Goal: Transaction & Acquisition: Purchase product/service

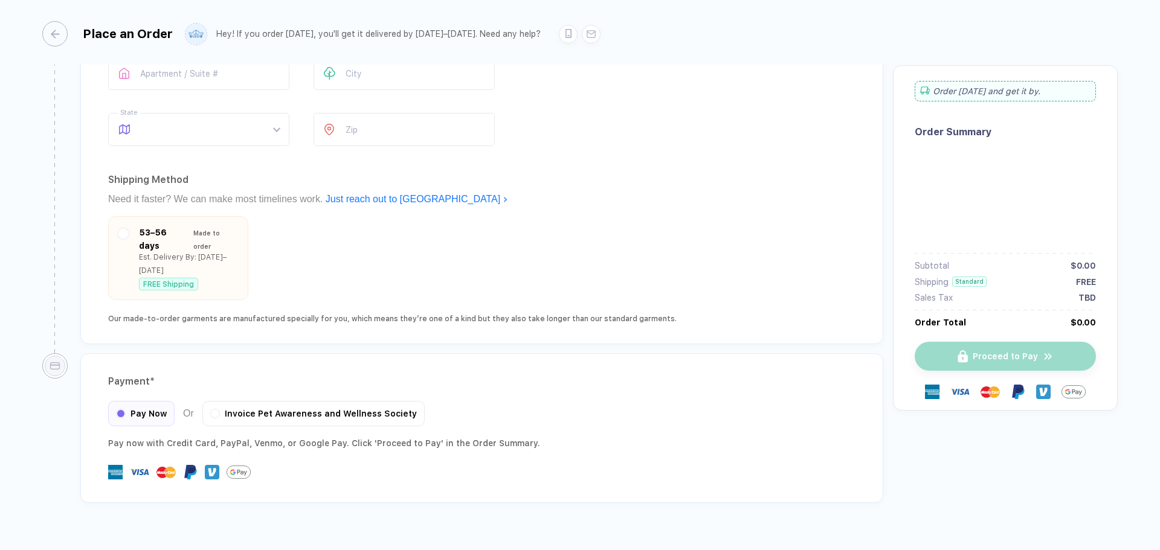
type input "**********"
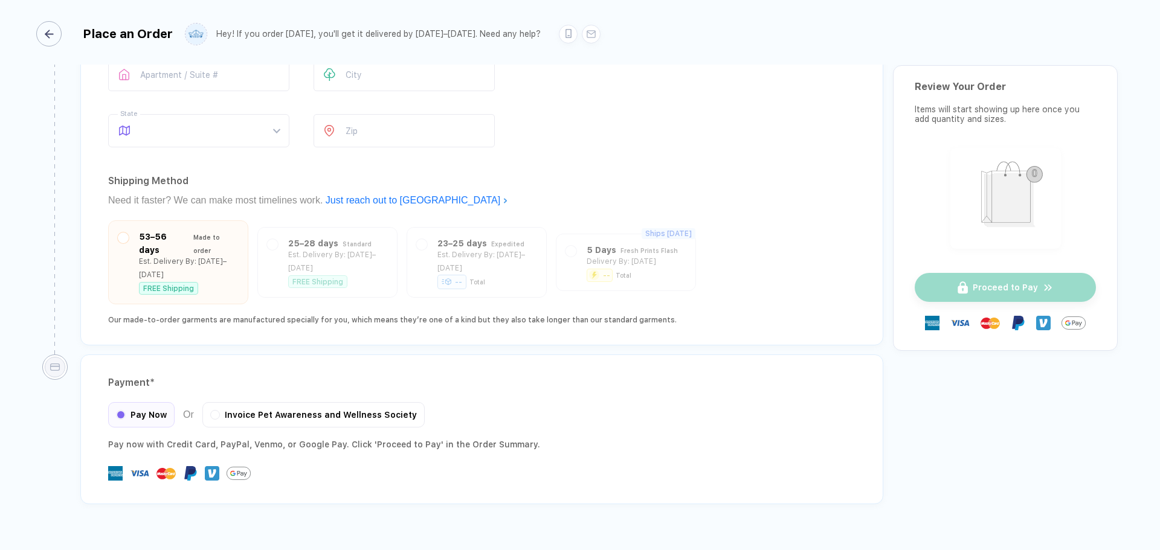
click at [53, 34] on icon "button" at bounding box center [49, 34] width 9 height 9
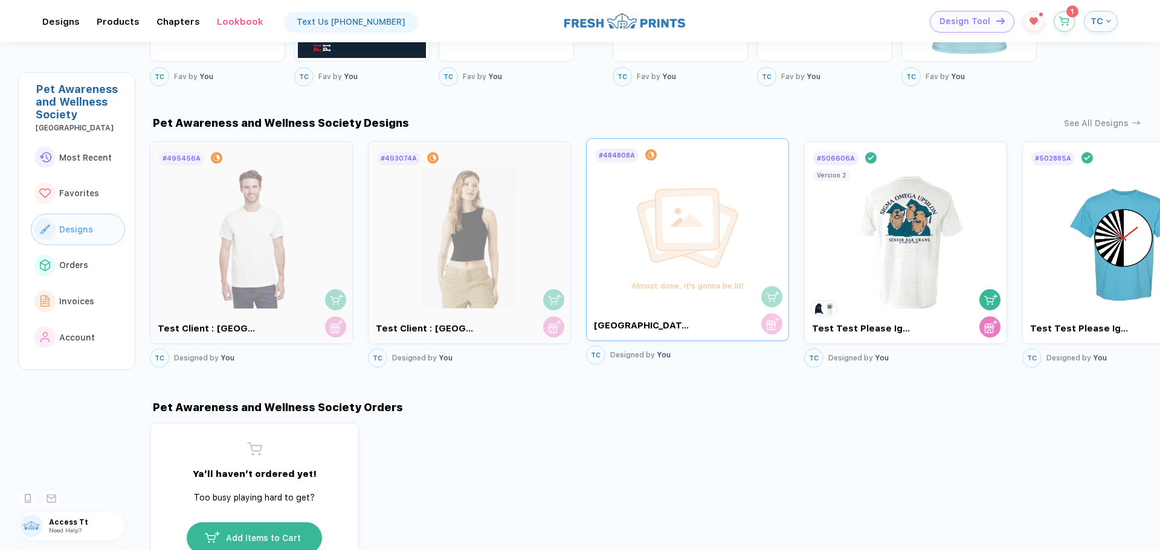
scroll to position [403, 0]
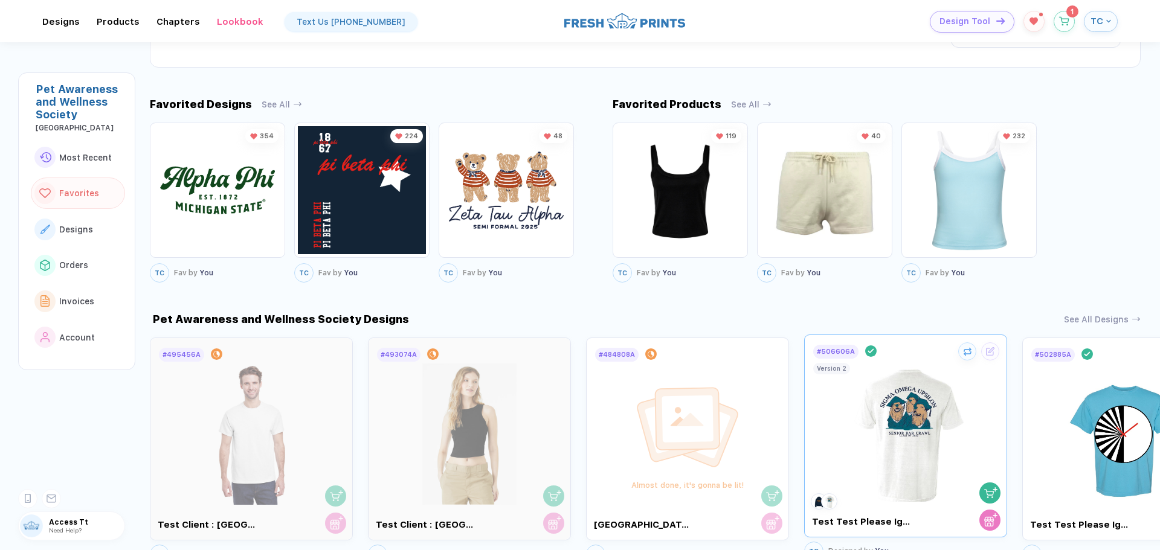
click at [915, 433] on img at bounding box center [906, 431] width 136 height 142
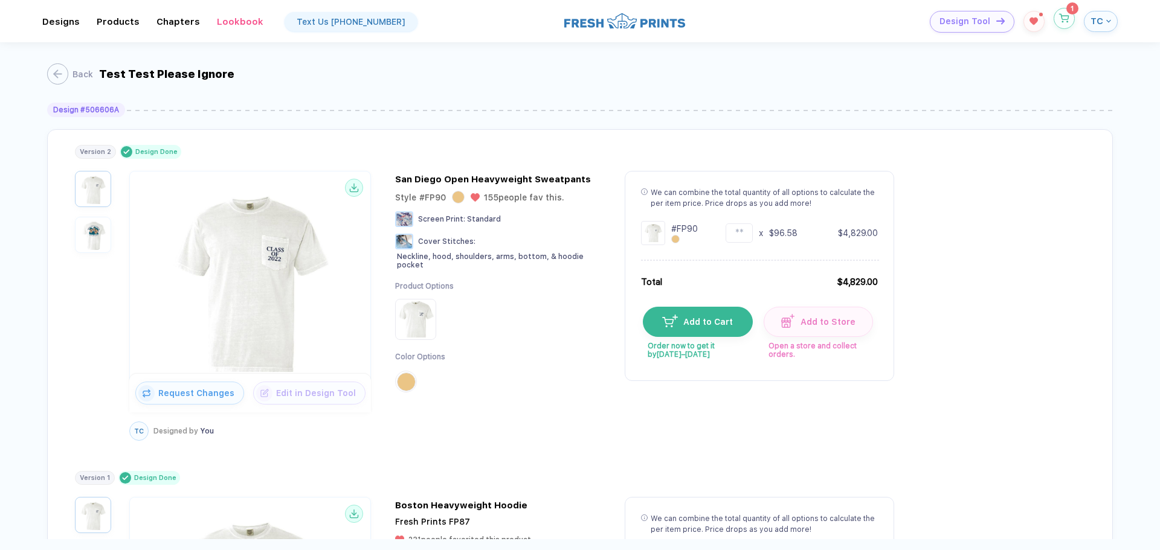
click at [1062, 18] on icon "button" at bounding box center [1064, 18] width 10 height 9
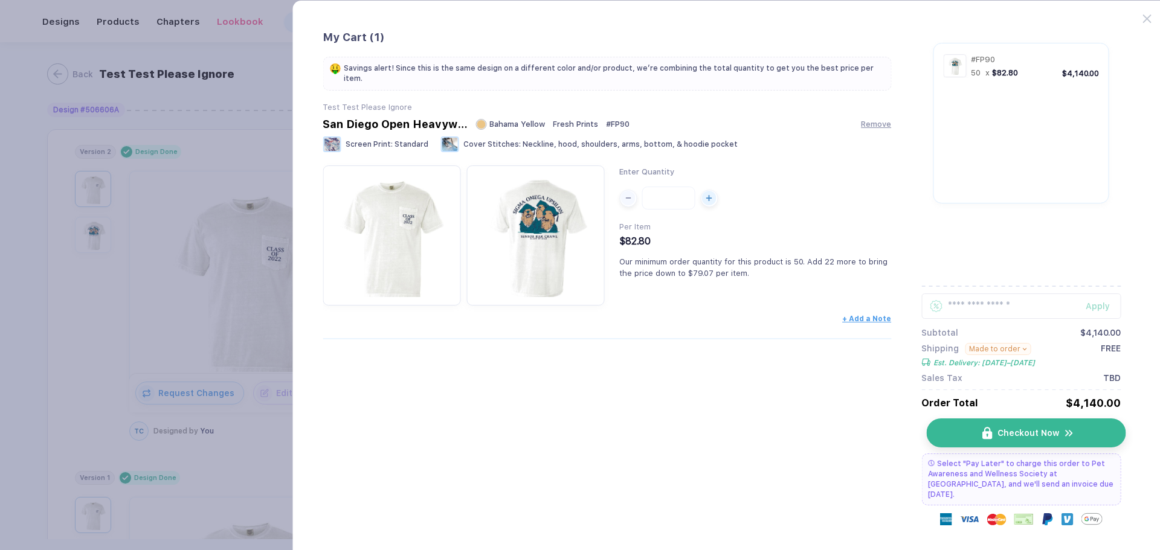
click at [961, 426] on button "Checkout Now" at bounding box center [1025, 433] width 199 height 29
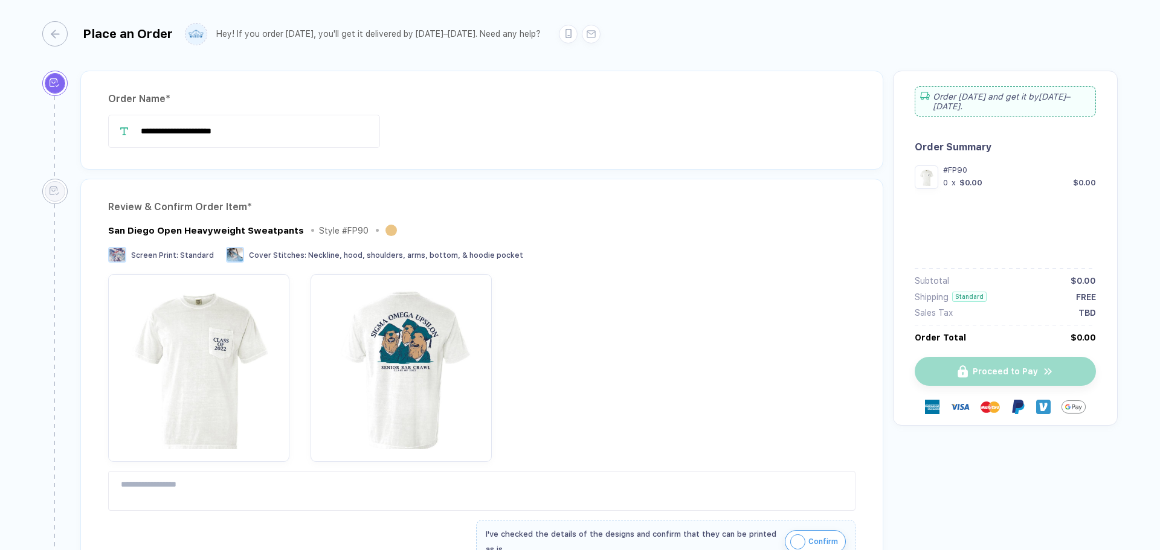
type input "**********"
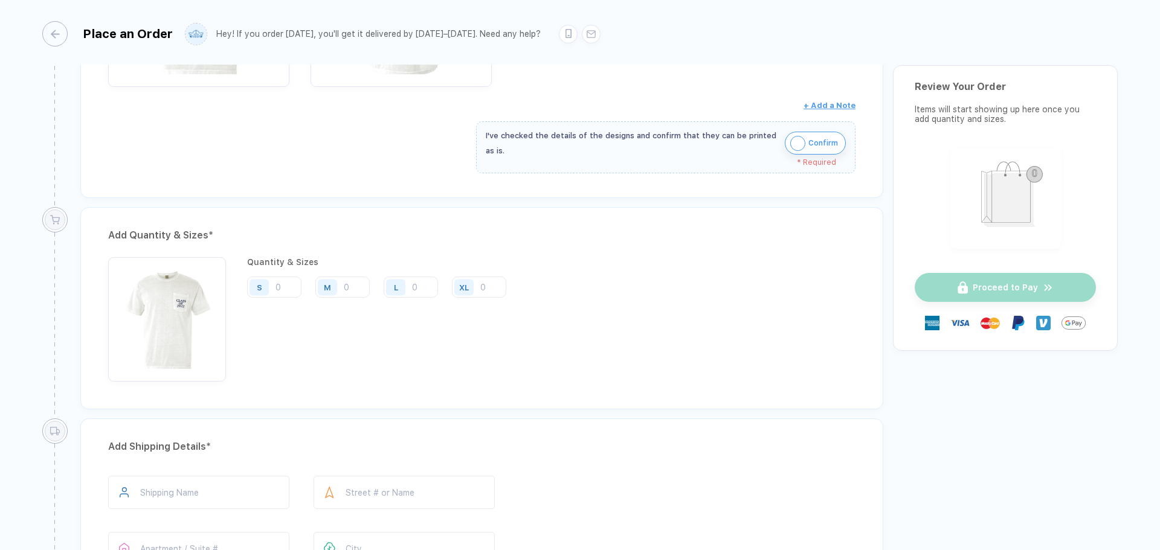
scroll to position [346, 0]
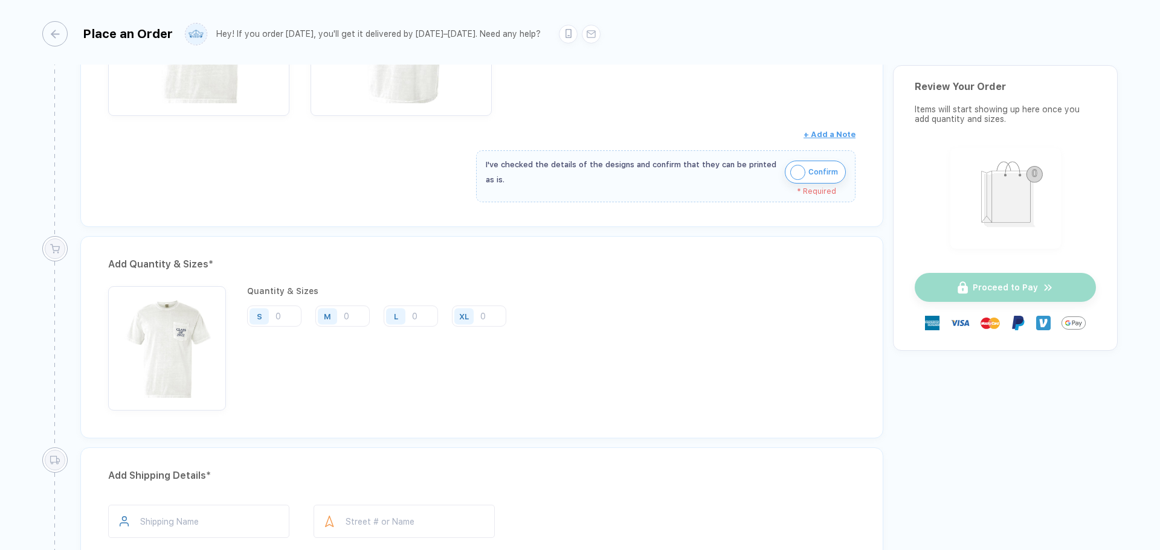
click at [280, 304] on div "Quantity & Sizes S M L XL" at bounding box center [381, 348] width 268 height 124
click at [281, 338] on div "Quantity & Sizes S M L XL" at bounding box center [381, 348] width 268 height 124
click at [282, 318] on input "number" at bounding box center [274, 316] width 54 height 21
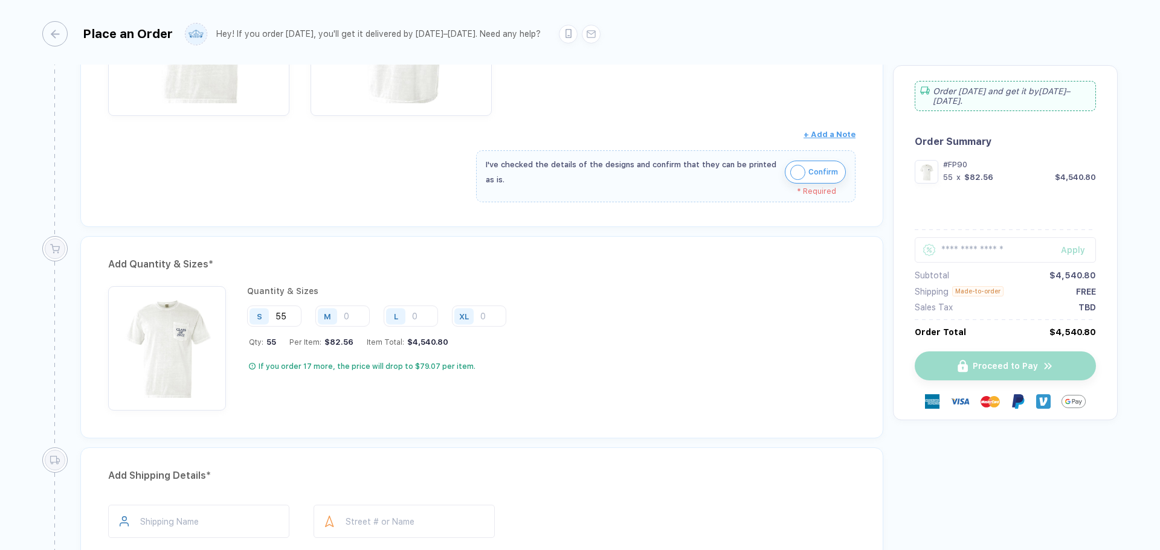
type input "55"
click at [62, 33] on div "button" at bounding box center [48, 33] width 25 height 25
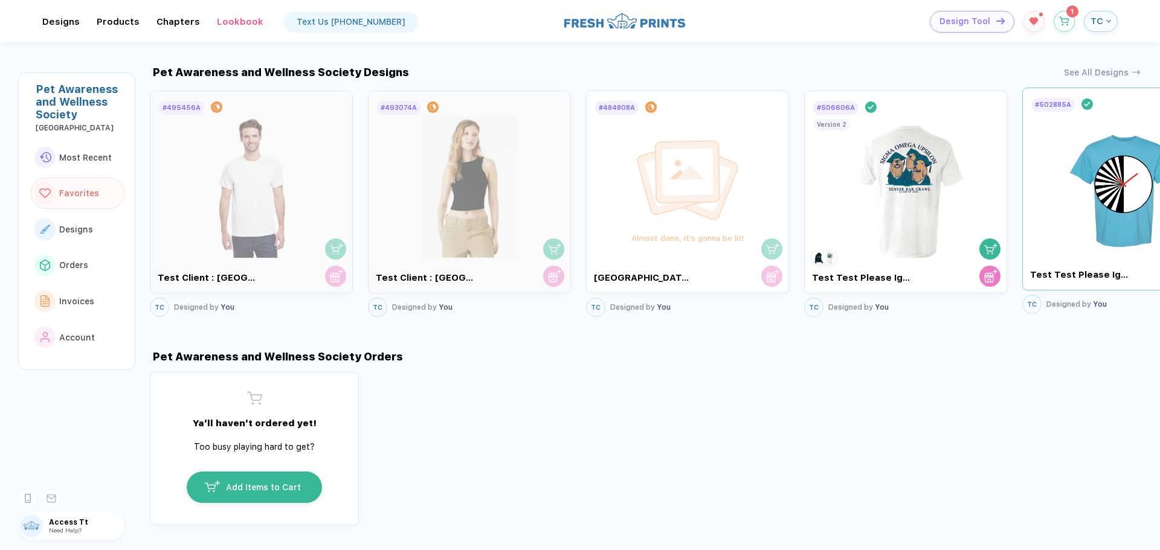
scroll to position [604, 0]
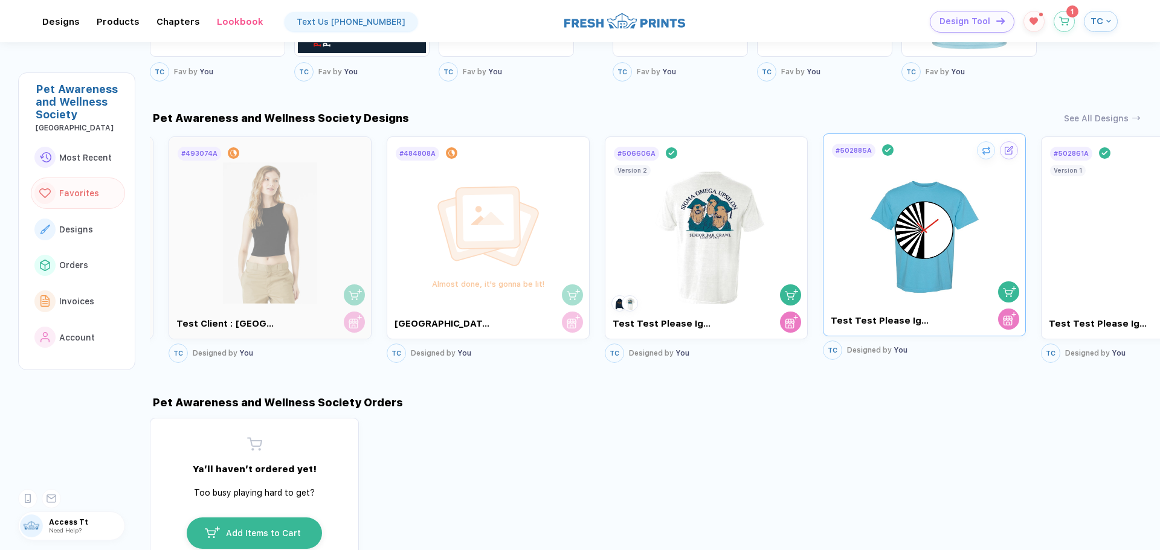
drag, startPoint x: 997, startPoint y: 230, endPoint x: 490, endPoint y: 224, distance: 507.5
click at [857, 224] on img at bounding box center [925, 230] width 136 height 142
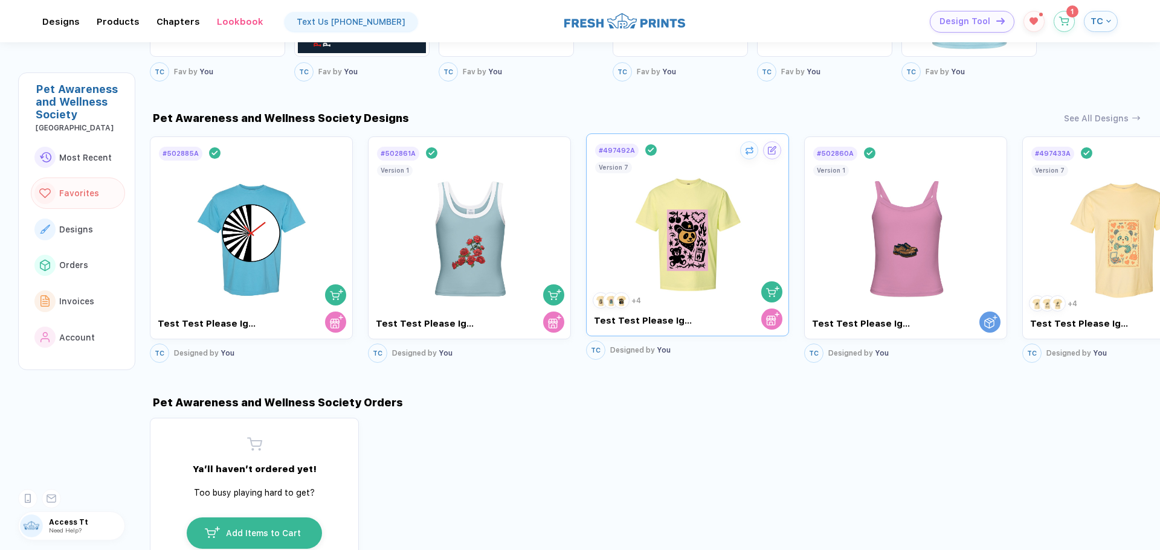
click at [644, 240] on img at bounding box center [688, 230] width 136 height 142
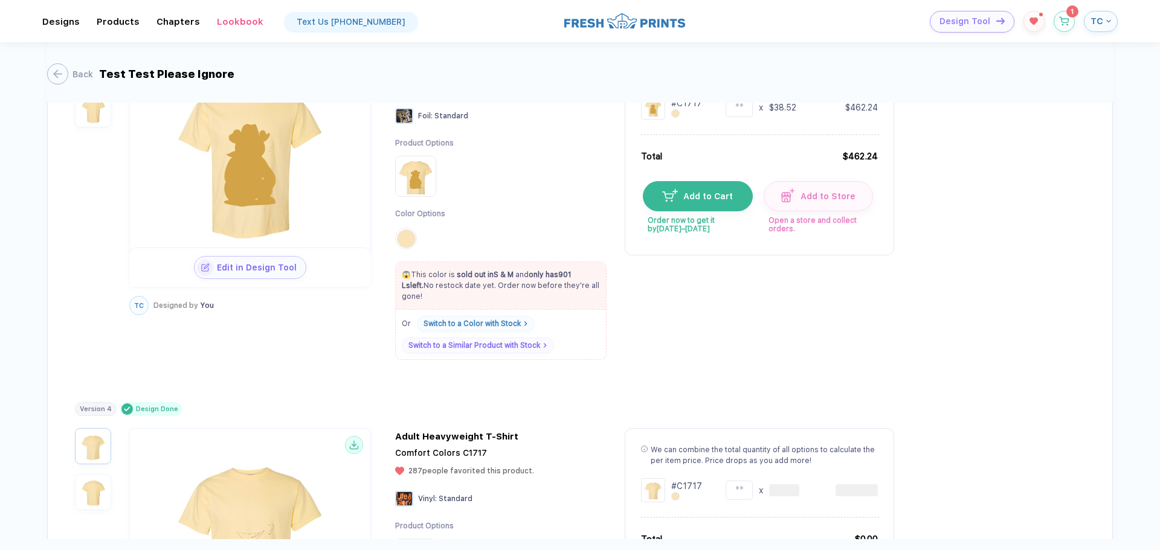
scroll to position [805, 0]
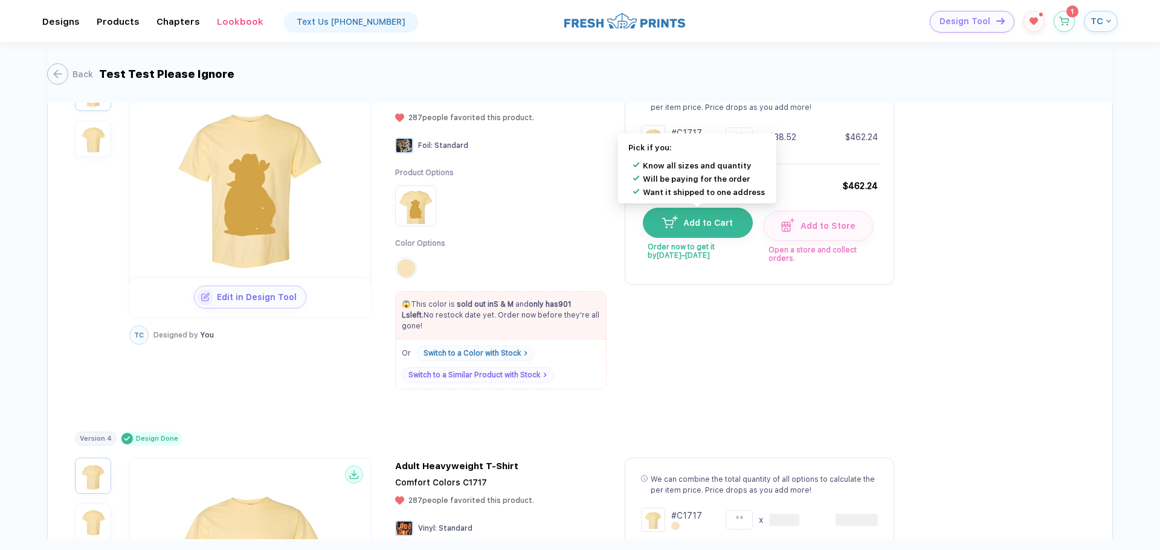
click at [704, 212] on button "Add to Cart" at bounding box center [698, 223] width 110 height 30
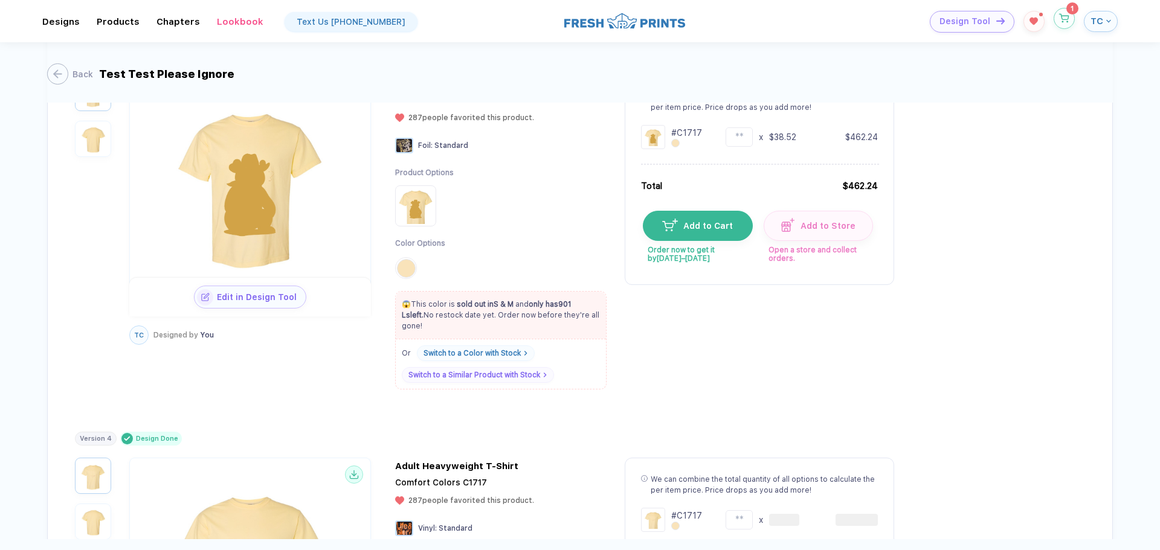
click at [1061, 19] on icon "button" at bounding box center [1064, 18] width 10 height 9
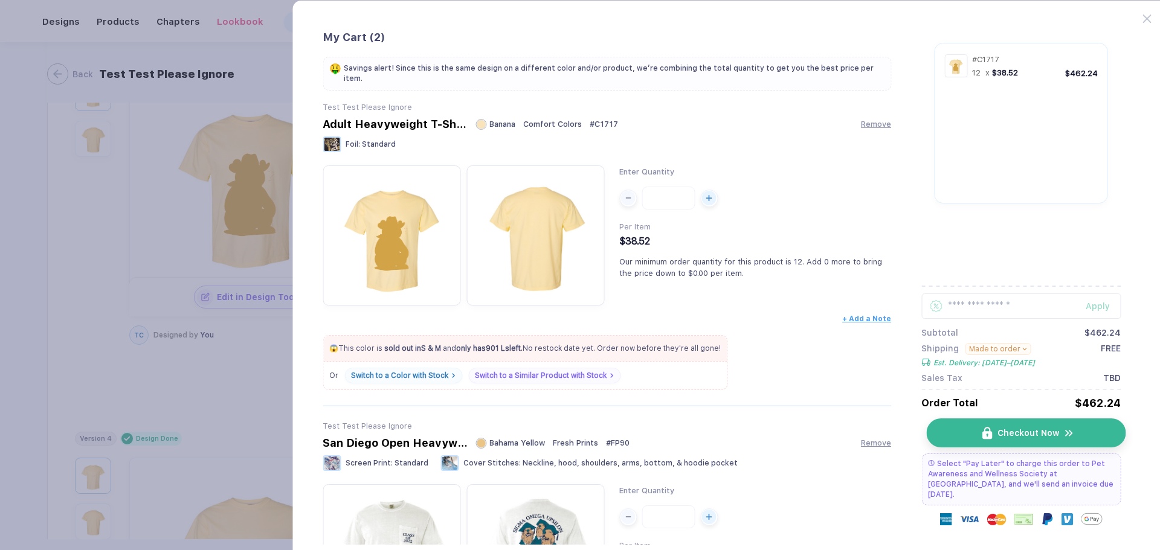
click at [964, 423] on button "Checkout Now" at bounding box center [1025, 433] width 199 height 29
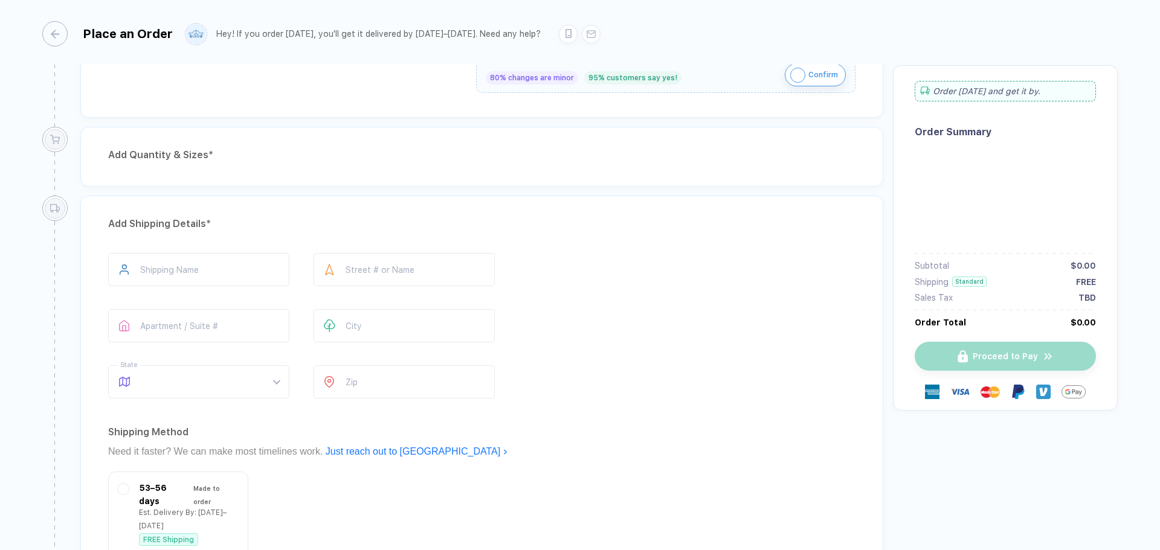
type input "**********"
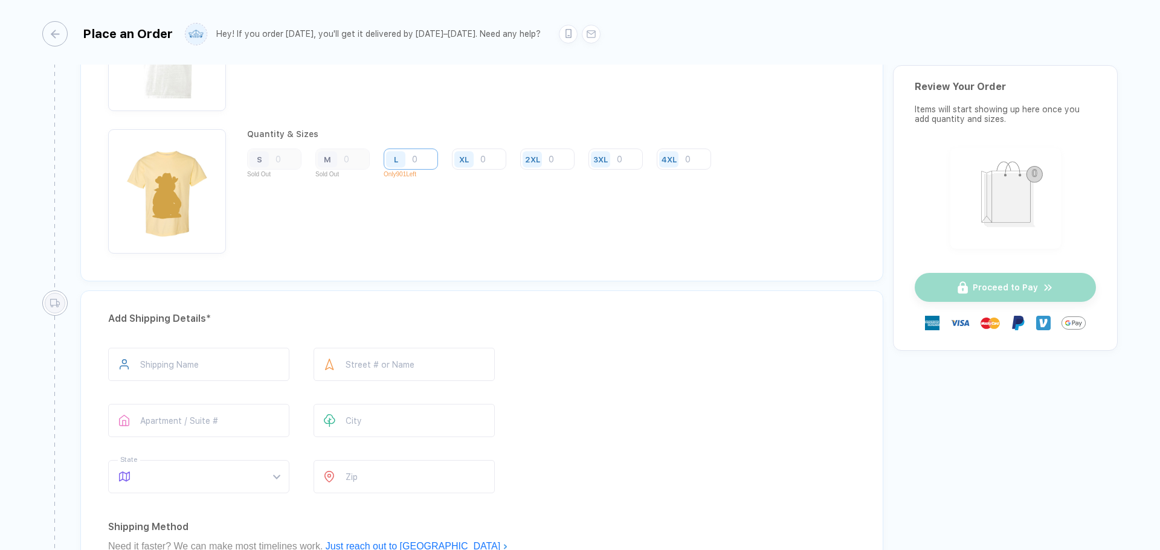
click at [420, 27] on input "number" at bounding box center [411, 16] width 54 height 21
type input "5"
type input "55"
type input "555"
type input "55"
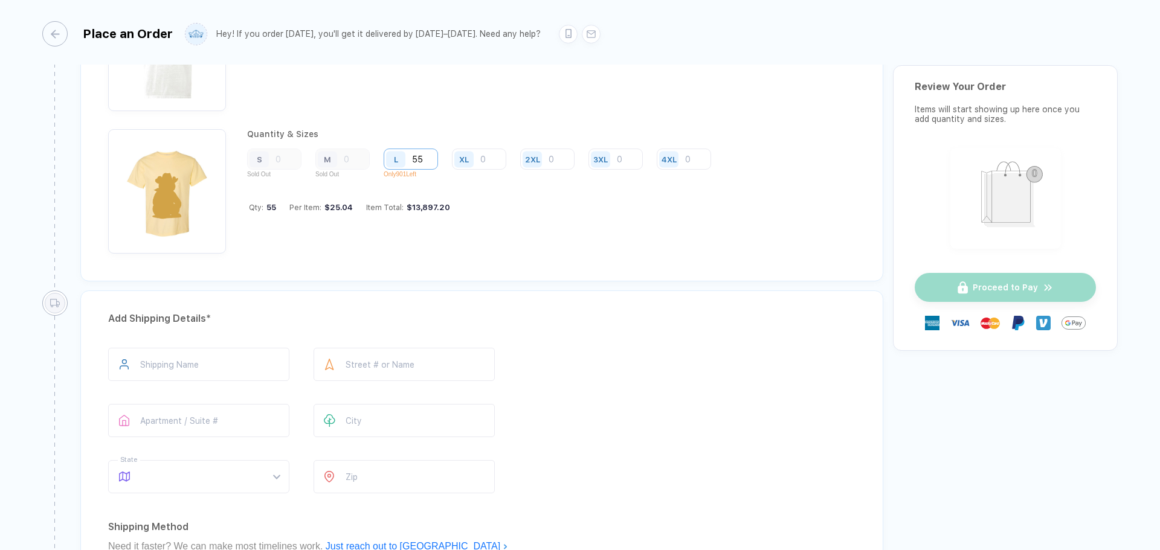
type input "5"
type input "55"
type input "555"
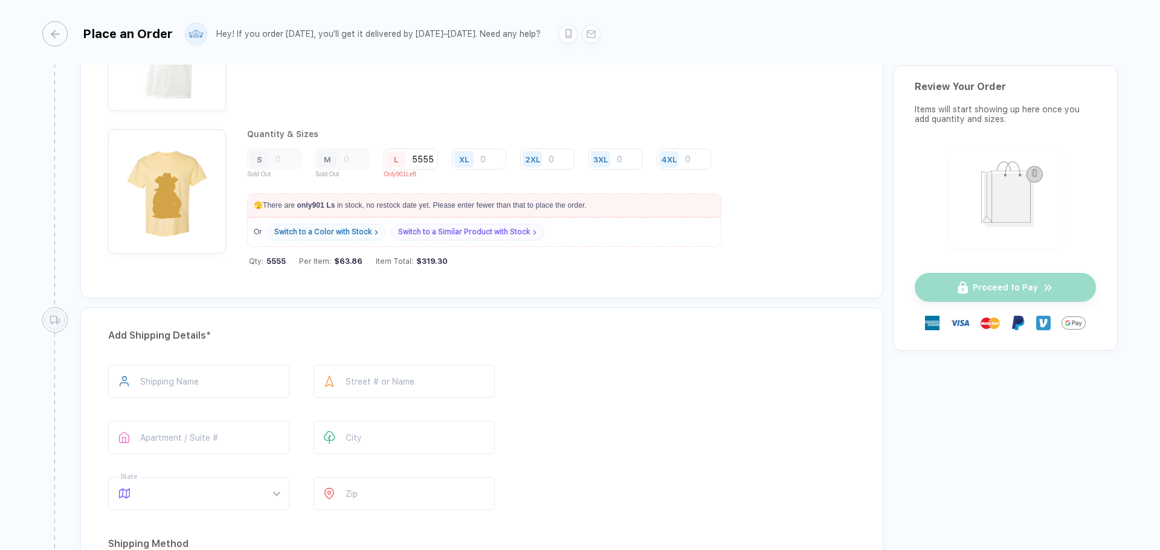
click at [269, 162] on div "M" at bounding box center [258, 159] width 19 height 16
click at [349, 159] on div "M" at bounding box center [342, 159] width 54 height 21
click at [436, 27] on input "5555" at bounding box center [411, 16] width 54 height 21
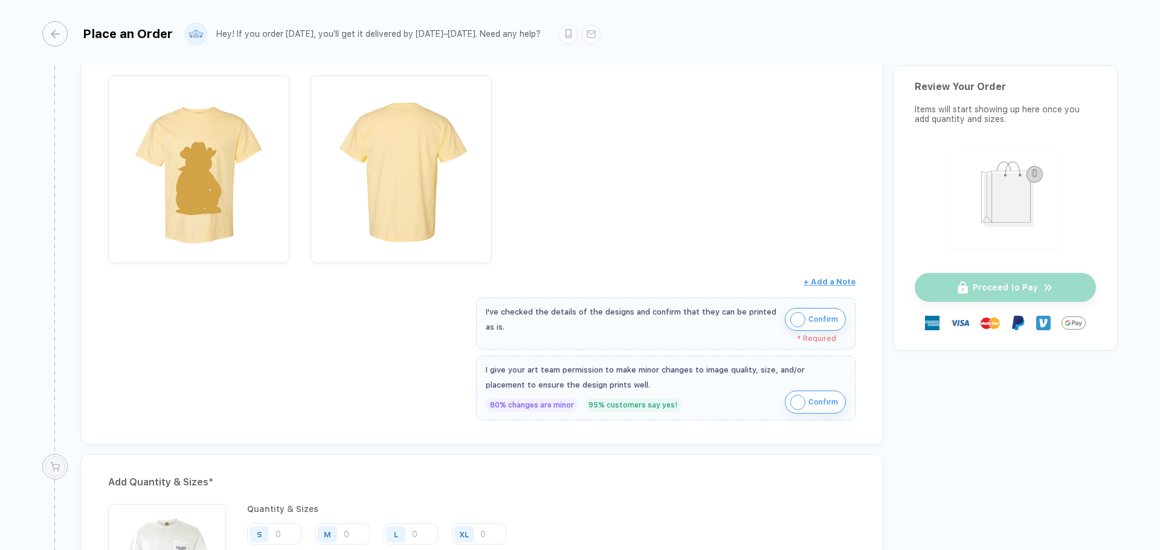
scroll to position [398, 0]
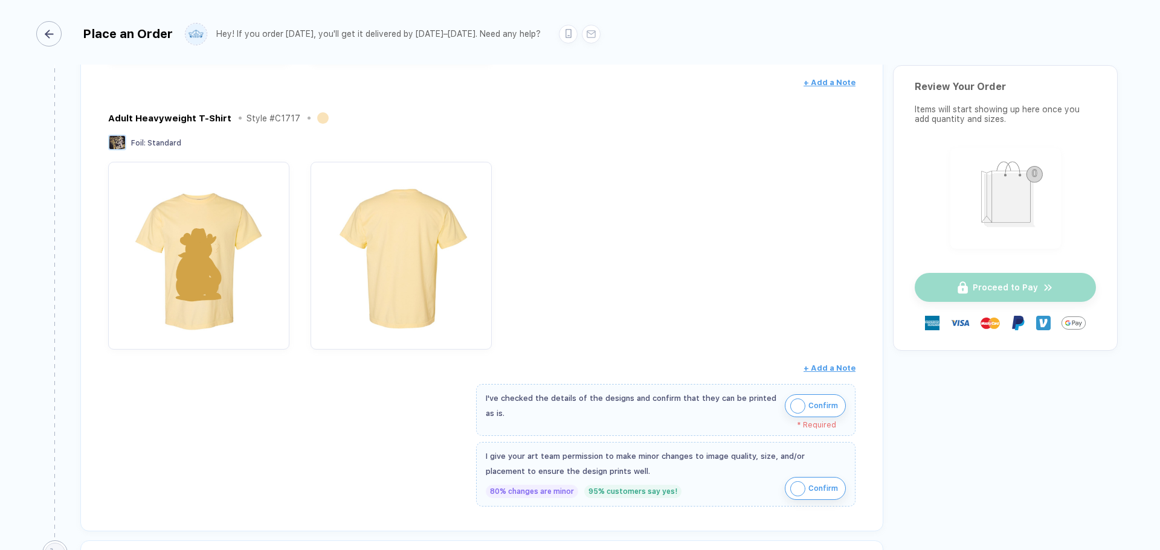
click at [60, 33] on div "button" at bounding box center [48, 33] width 25 height 25
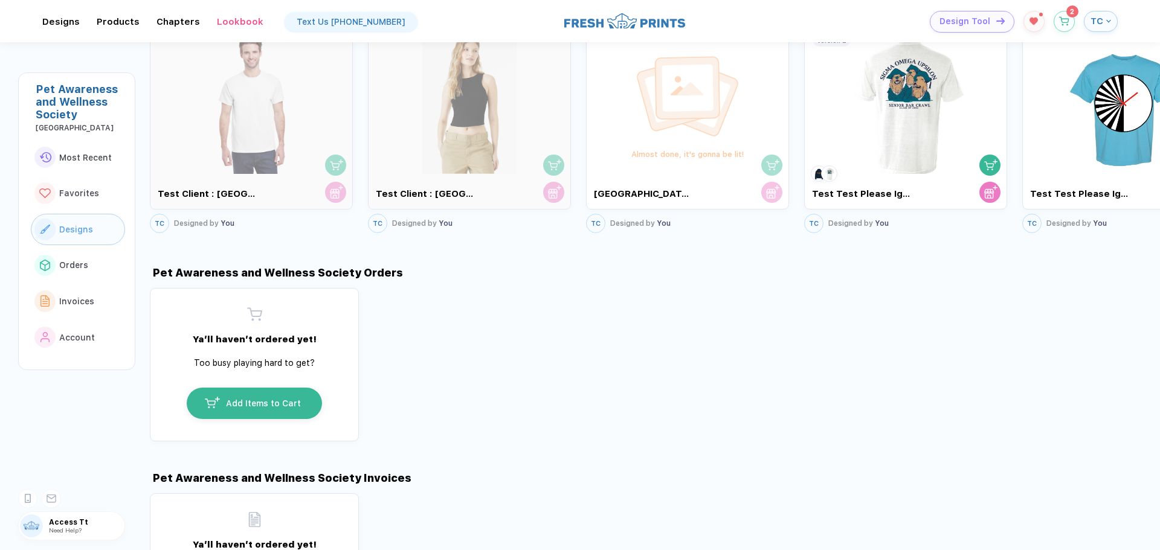
scroll to position [705, 0]
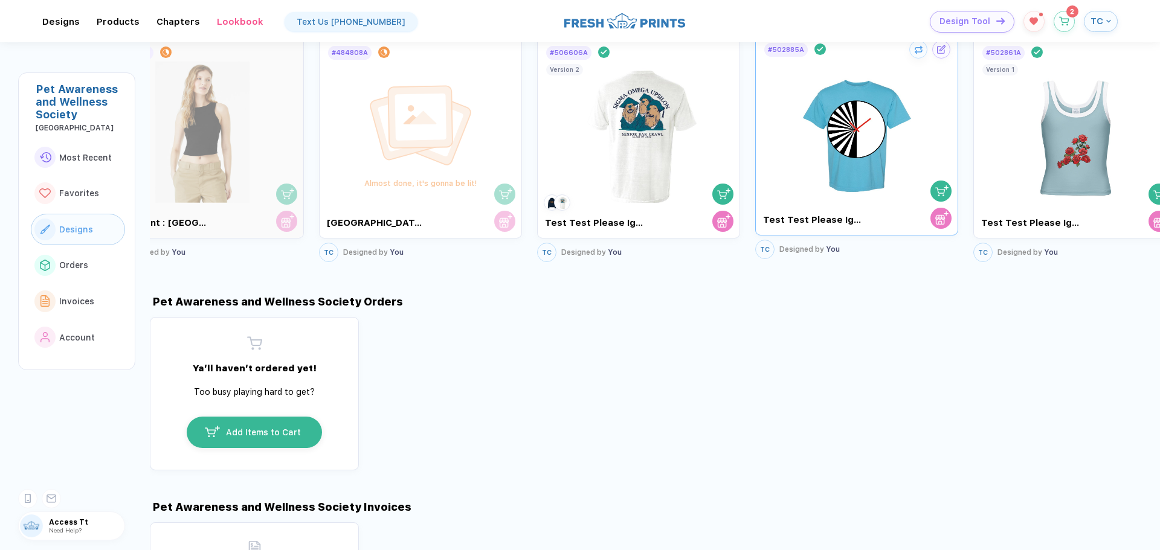
drag, startPoint x: 1102, startPoint y: 151, endPoint x: 253, endPoint y: 97, distance: 851.1
click at [789, 97] on img at bounding box center [857, 129] width 136 height 142
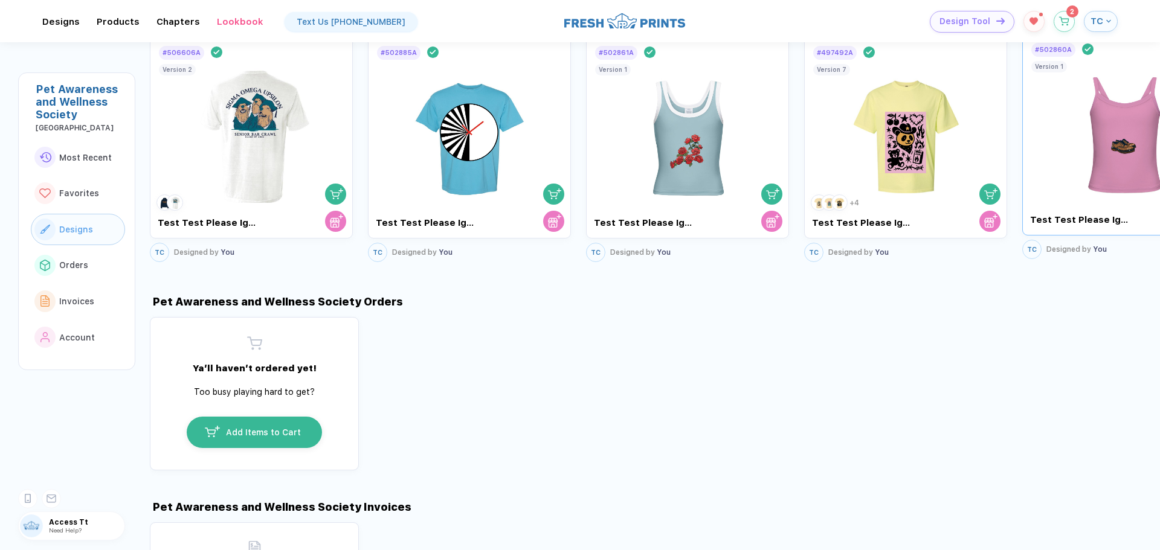
drag, startPoint x: 1110, startPoint y: 179, endPoint x: 584, endPoint y: 158, distance: 526.6
click at [1056, 158] on img at bounding box center [1124, 129] width 136 height 142
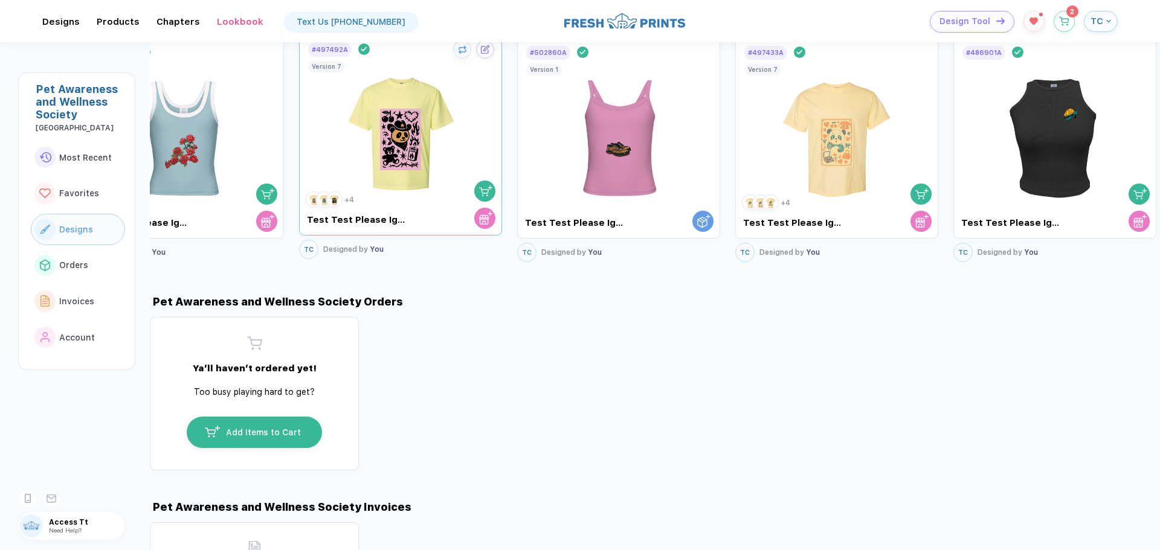
click at [411, 158] on img at bounding box center [401, 129] width 136 height 142
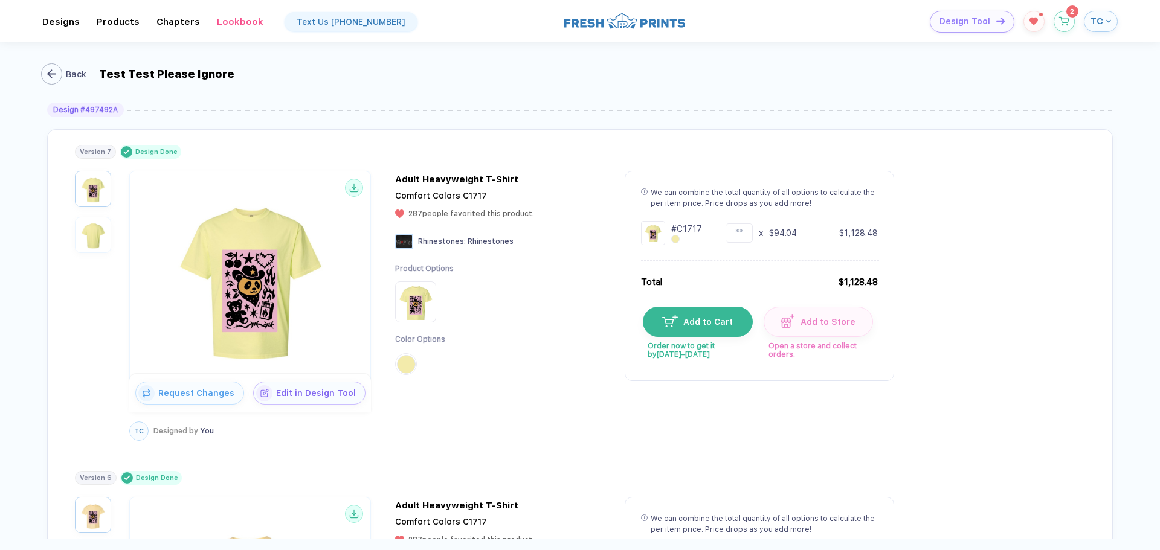
click at [56, 77] on div "button" at bounding box center [51, 73] width 21 height 21
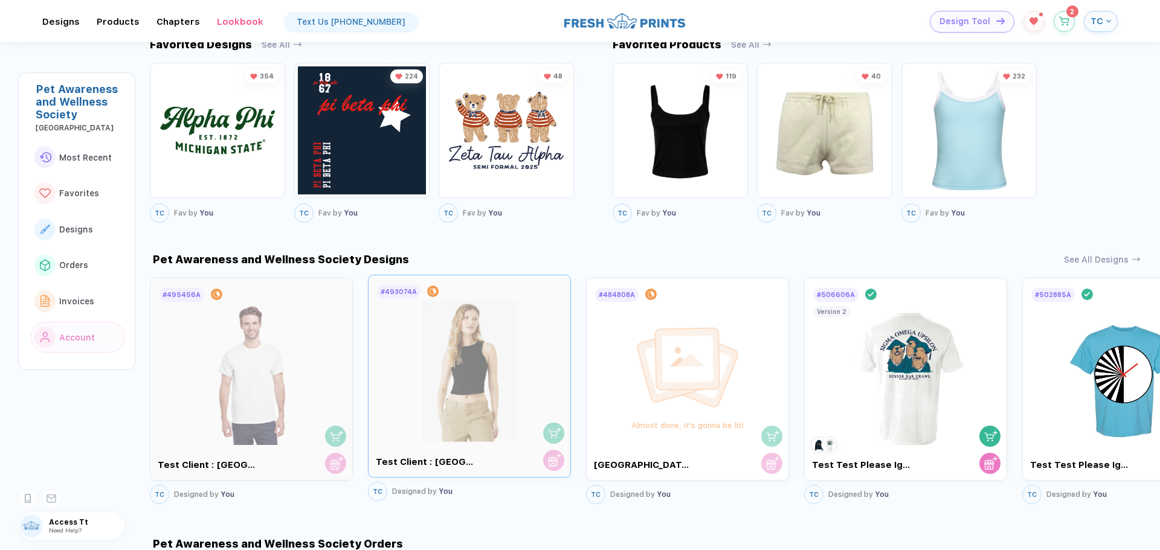
scroll to position [503, 0]
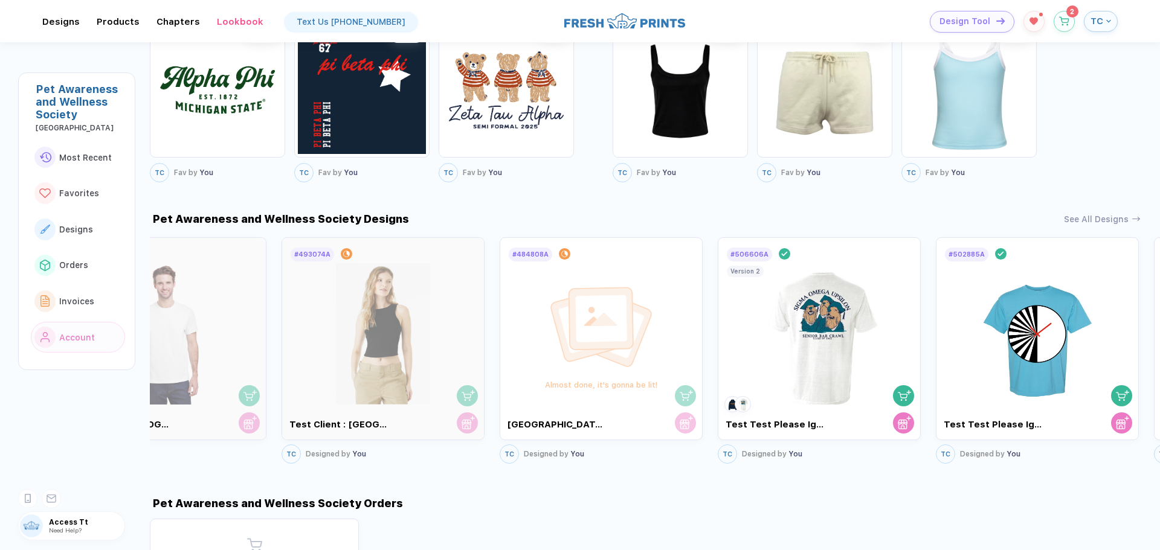
drag, startPoint x: 1019, startPoint y: 354, endPoint x: 401, endPoint y: 349, distance: 618.6
click at [401, 349] on div "# 495456A In Progress Test Client : Albion College TC Designed by You # 493074A…" at bounding box center [568, 350] width 1010 height 233
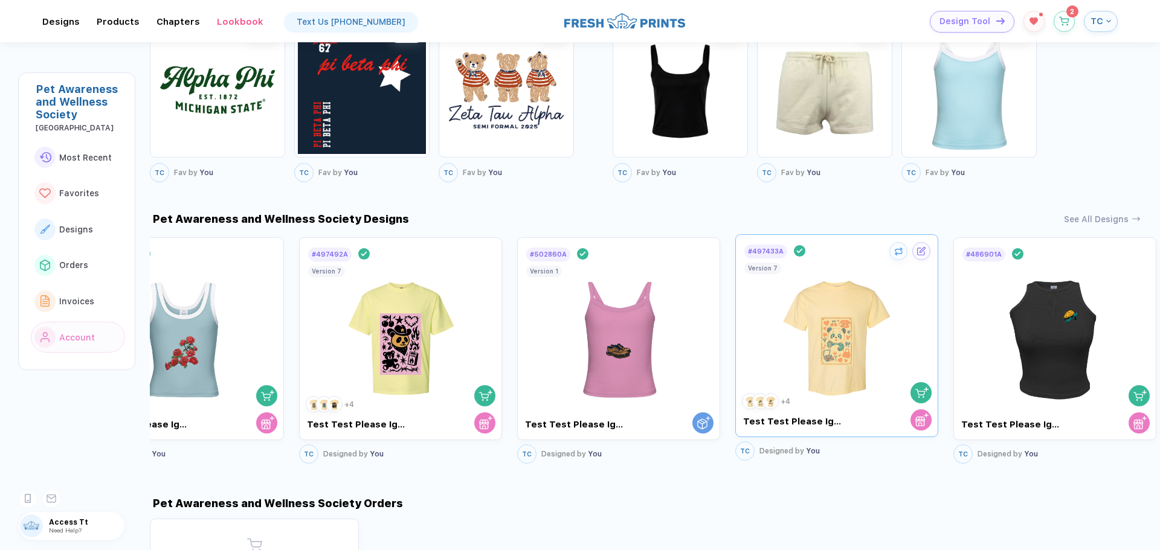
click at [871, 324] on img at bounding box center [837, 331] width 136 height 142
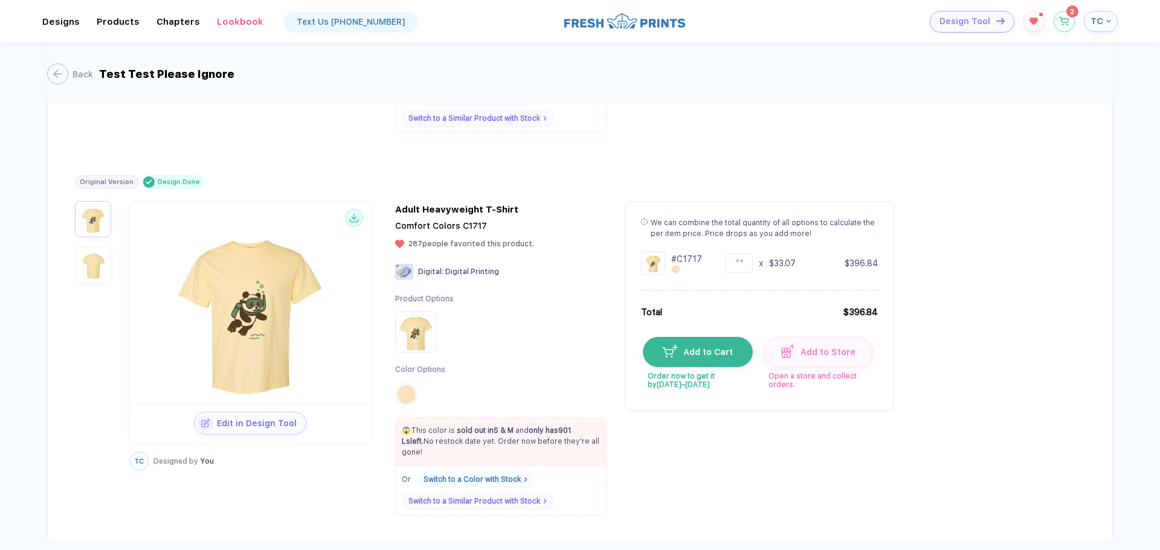
scroll to position [2714, 0]
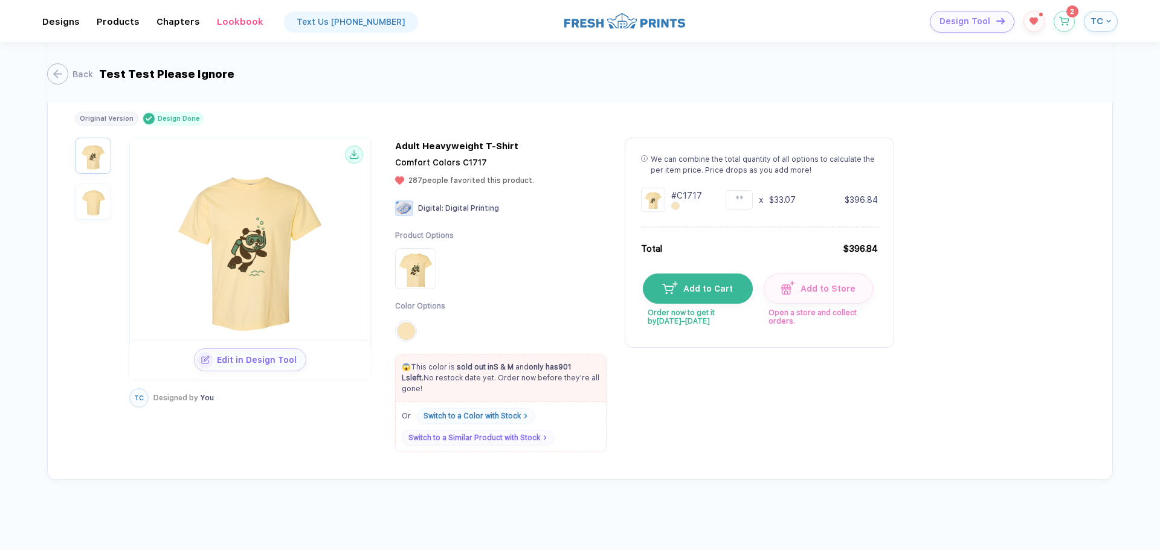
click at [65, 61] on div "Back Test Test Please Ignore" at bounding box center [580, 72] width 1066 height 60
click at [56, 66] on div "button" at bounding box center [51, 73] width 21 height 21
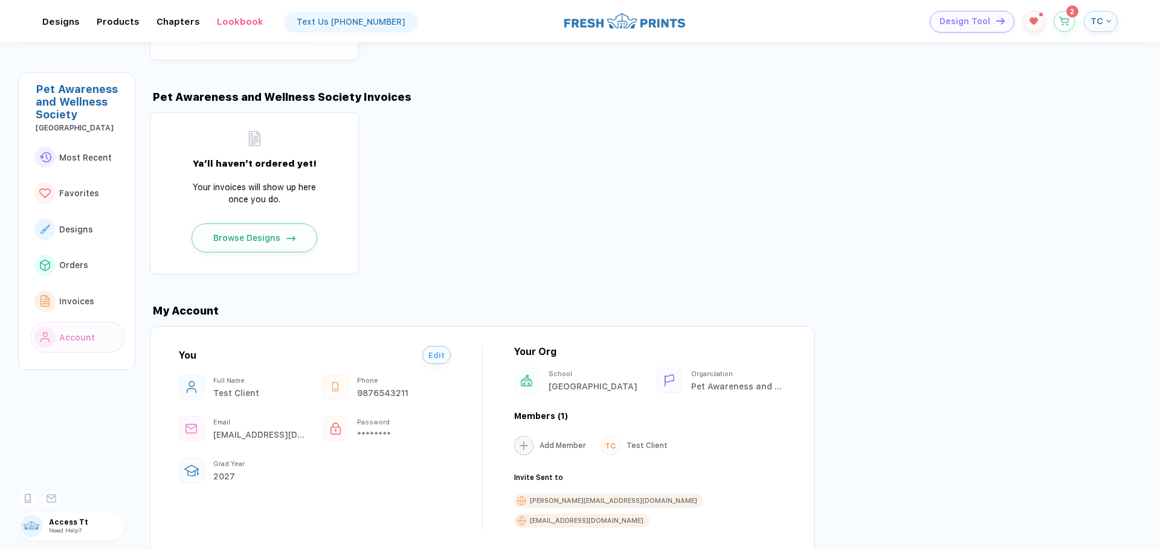
scroll to position [1142, 0]
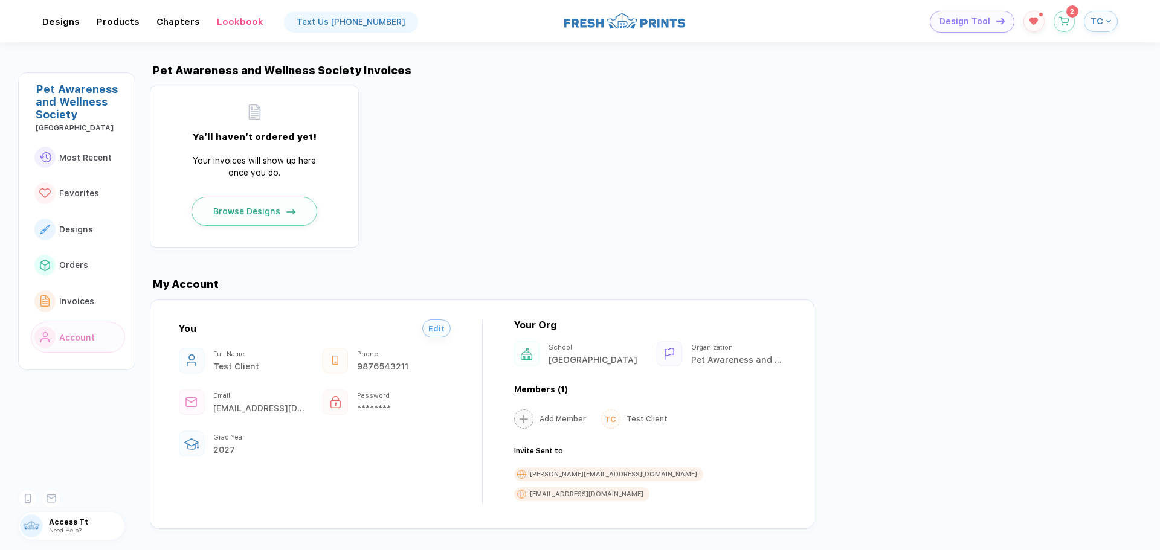
click at [261, 404] on div "[EMAIL_ADDRESS][DOMAIN_NAME]" at bounding box center [259, 409] width 93 height 10
copy div "[EMAIL_ADDRESS][DOMAIN_NAME]"
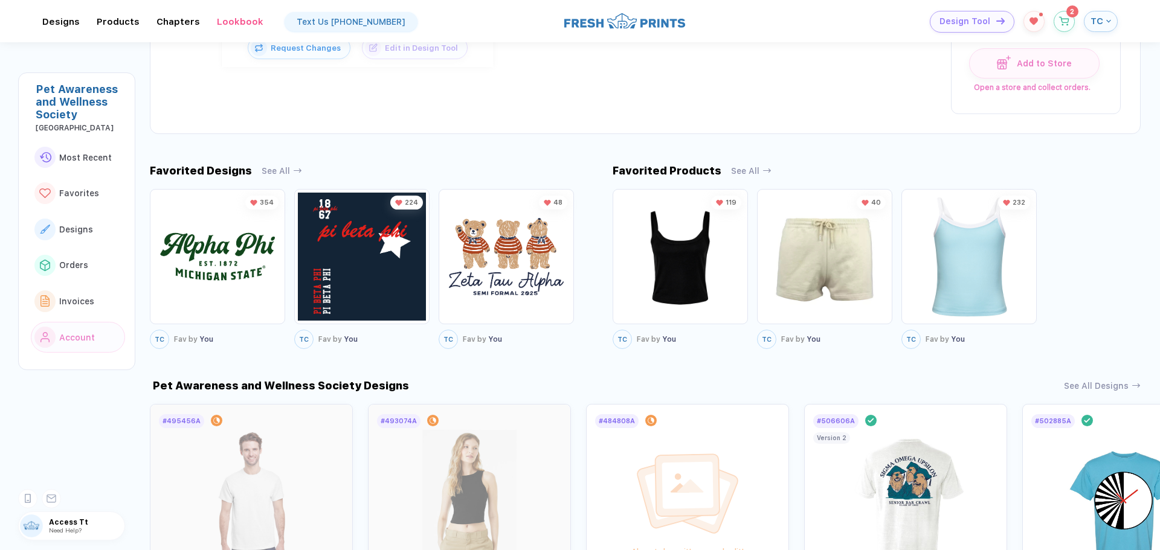
scroll to position [0, 0]
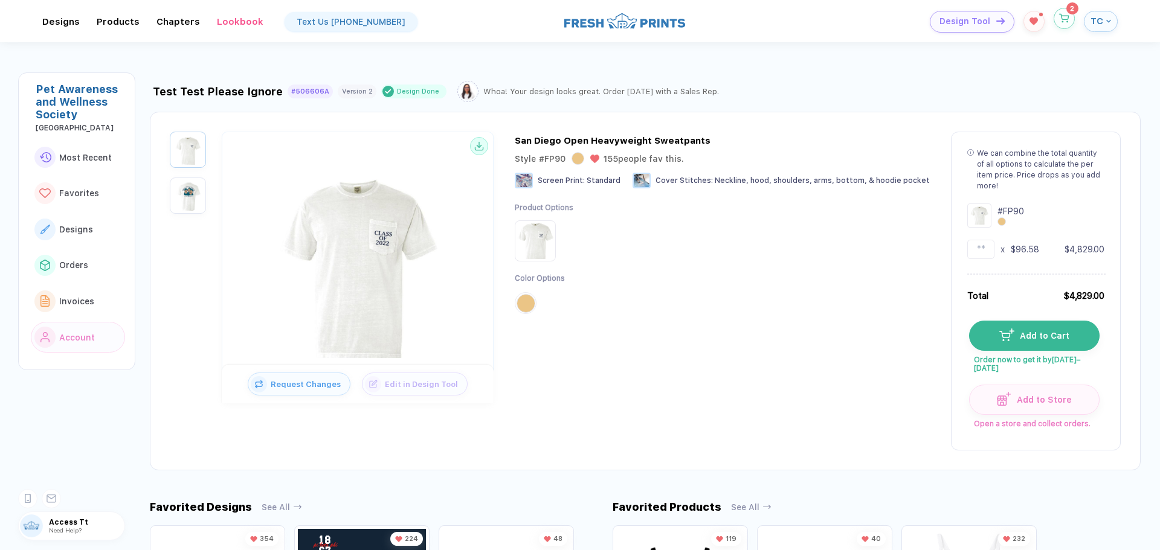
click at [1067, 24] on button "button" at bounding box center [1064, 18] width 21 height 21
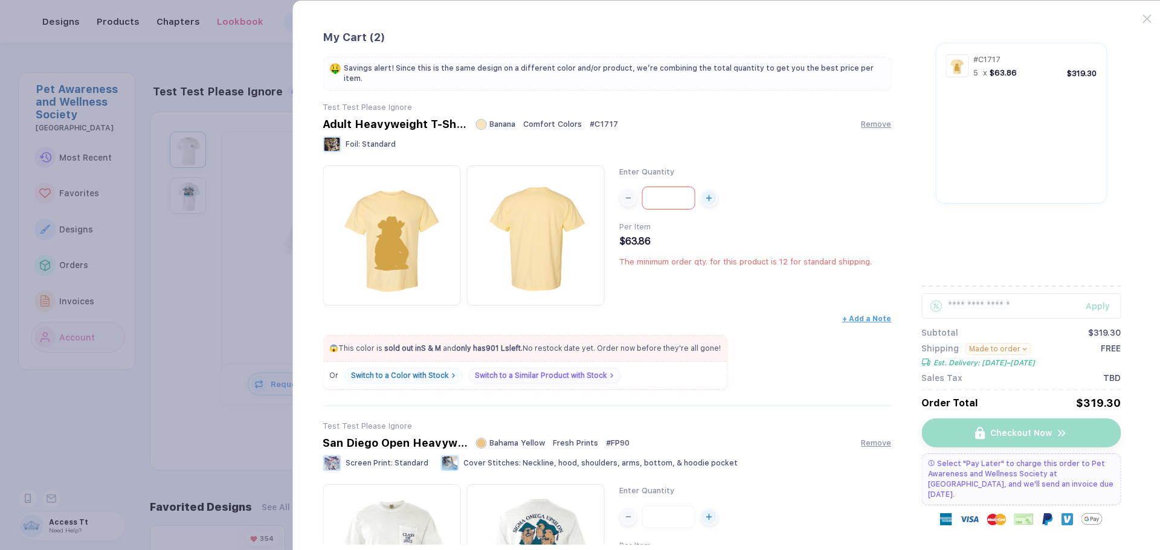
click at [678, 188] on input "*" at bounding box center [668, 198] width 53 height 23
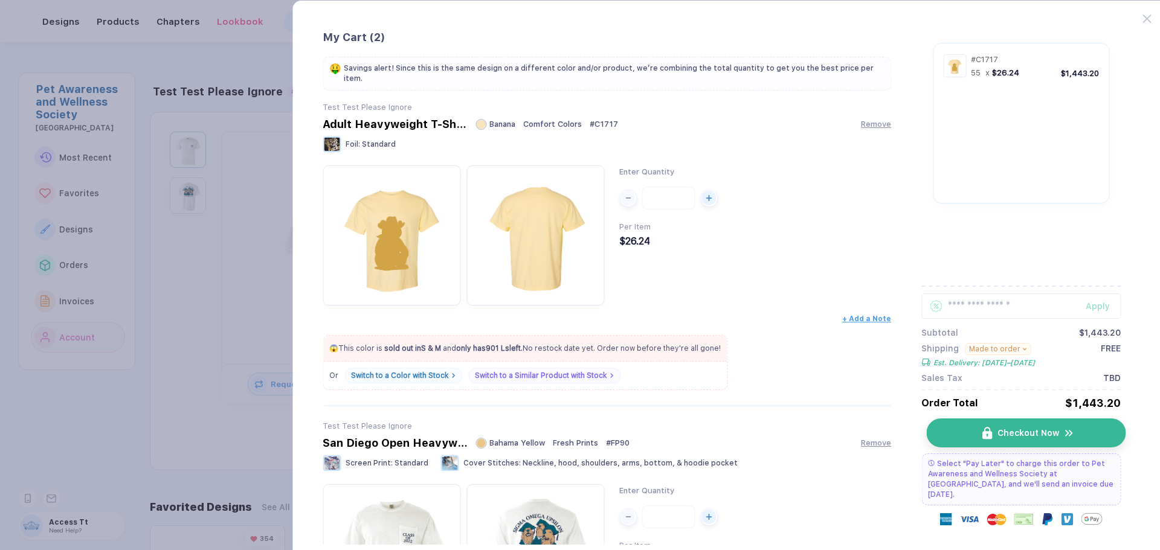
click at [1023, 437] on span "Checkout Now" at bounding box center [1028, 433] width 62 height 10
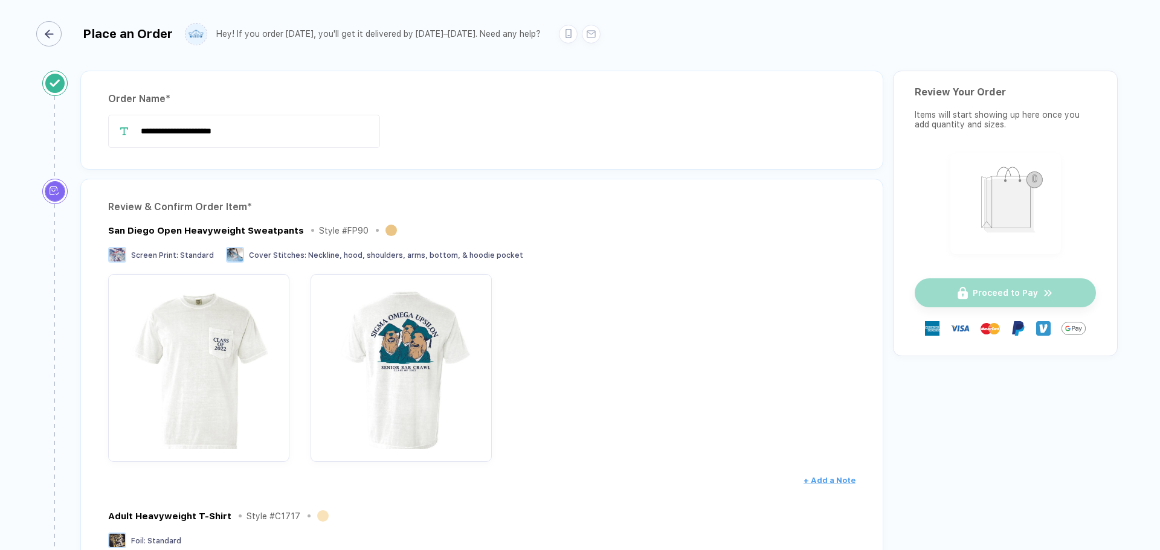
click at [59, 41] on div "button" at bounding box center [48, 33] width 25 height 25
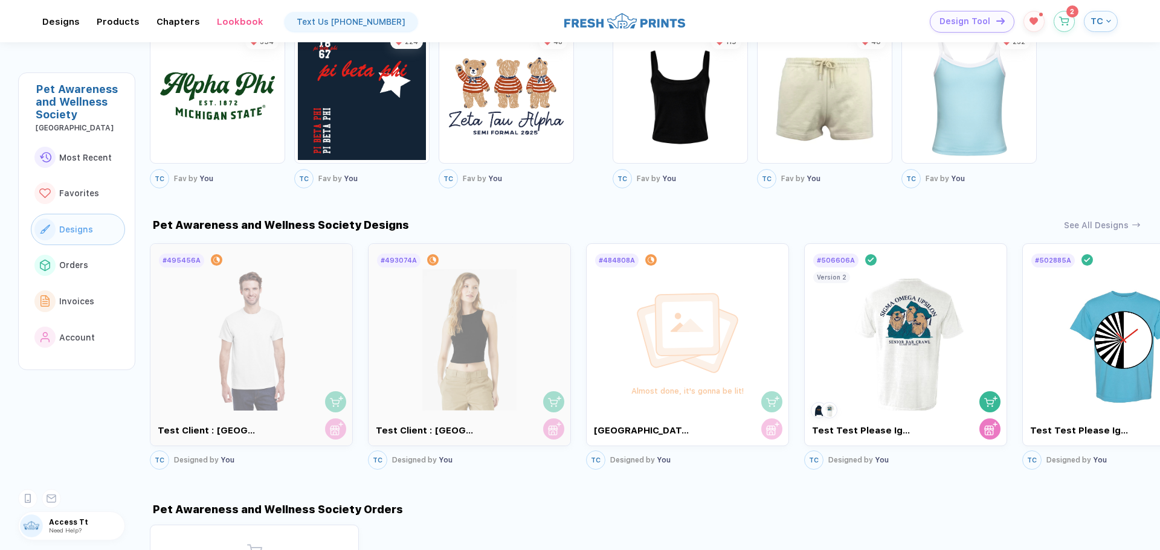
scroll to position [705, 0]
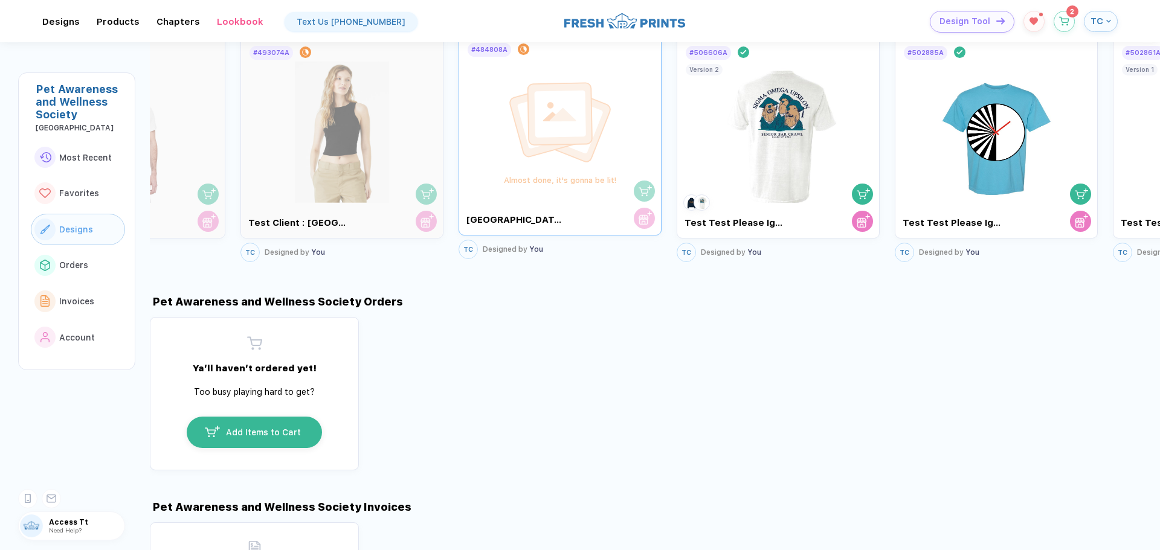
drag, startPoint x: 632, startPoint y: 138, endPoint x: 540, endPoint y: 132, distance: 92.6
click at [547, 134] on img at bounding box center [560, 122] width 109 height 85
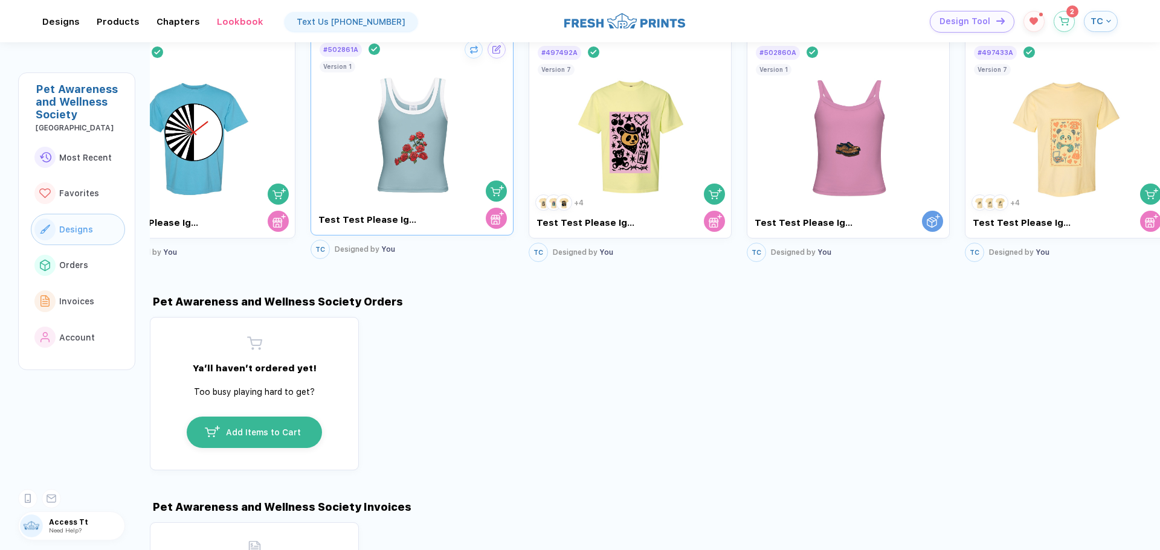
drag, startPoint x: 573, startPoint y: 153, endPoint x: 314, endPoint y: 144, distance: 259.3
click at [344, 144] on img at bounding box center [412, 129] width 136 height 142
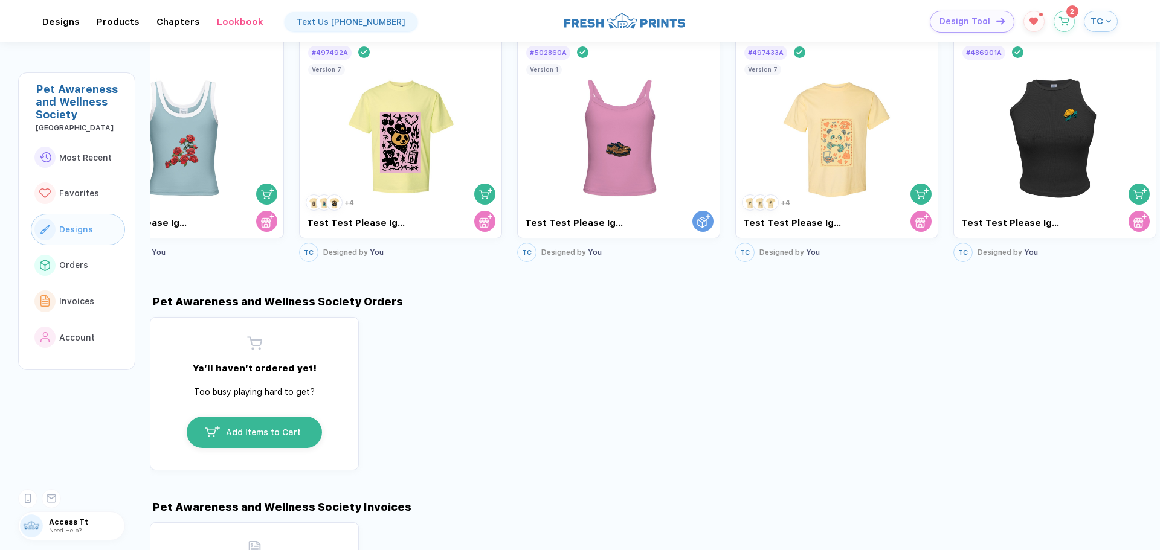
drag, startPoint x: 955, startPoint y: 176, endPoint x: 294, endPoint y: 141, distance: 662.4
click at [294, 141] on div "# 495456A In Progress Test Client : Albion College TC Designed by You # 493074A…" at bounding box center [655, 149] width 1010 height 233
drag, startPoint x: 622, startPoint y: 169, endPoint x: 471, endPoint y: 164, distance: 151.1
